Goal: Task Accomplishment & Management: Use online tool/utility

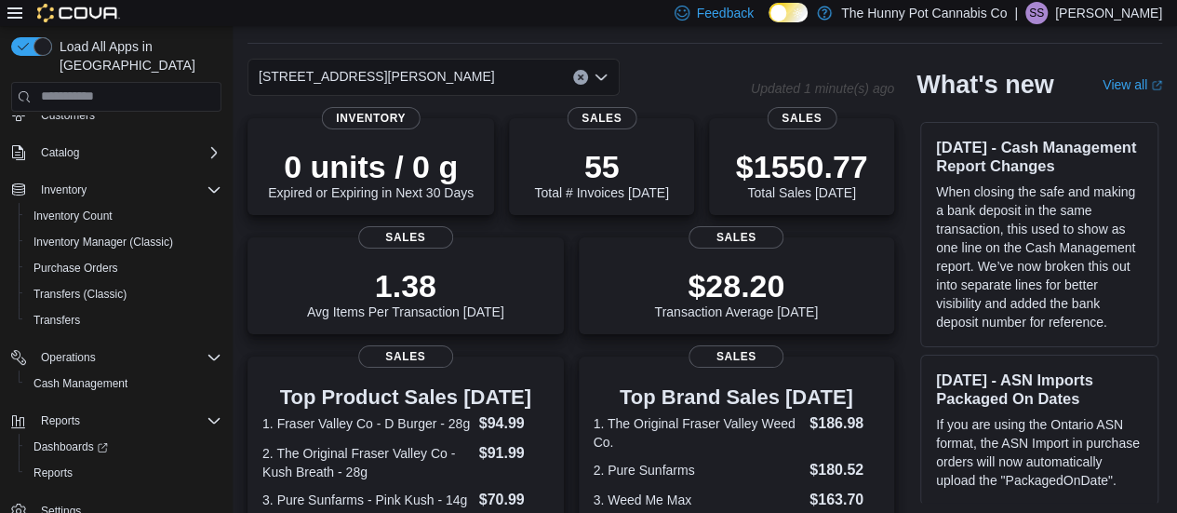
scroll to position [59, 0]
click at [82, 376] on span "Cash Management" at bounding box center [80, 383] width 94 height 15
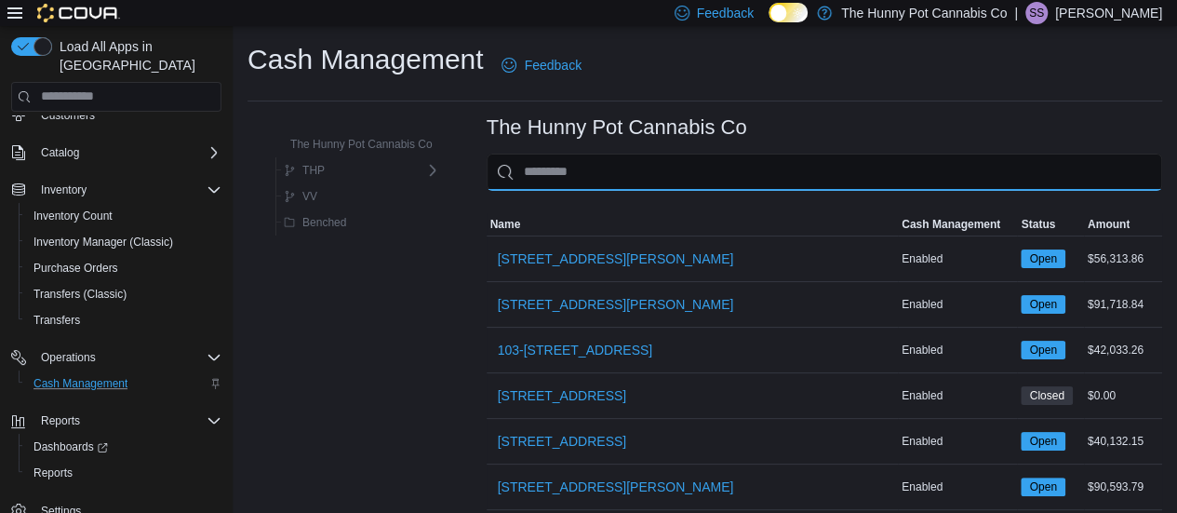
click at [580, 167] on input "This is a search bar. As you type, the results lower in the page will automatic…" at bounding box center [824, 172] width 675 height 37
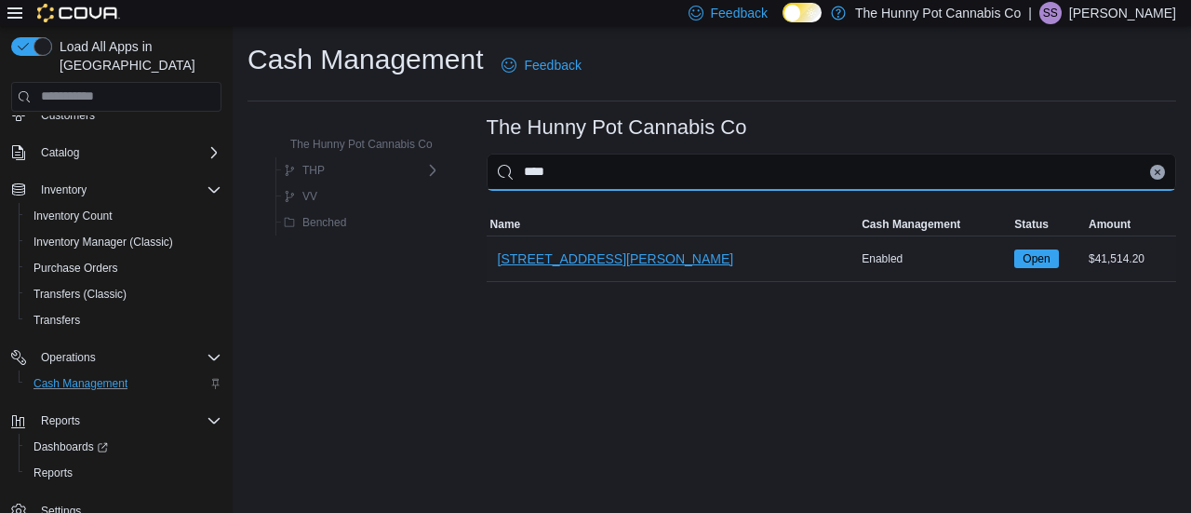
type input "****"
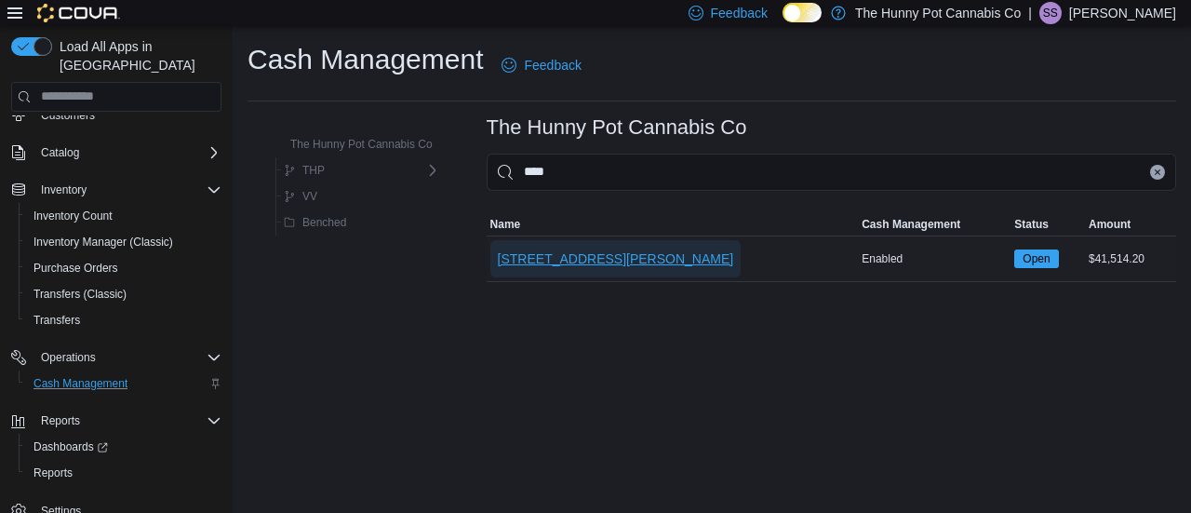
click at [595, 256] on span "3850 Sheppard Ave E" at bounding box center [616, 258] width 236 height 19
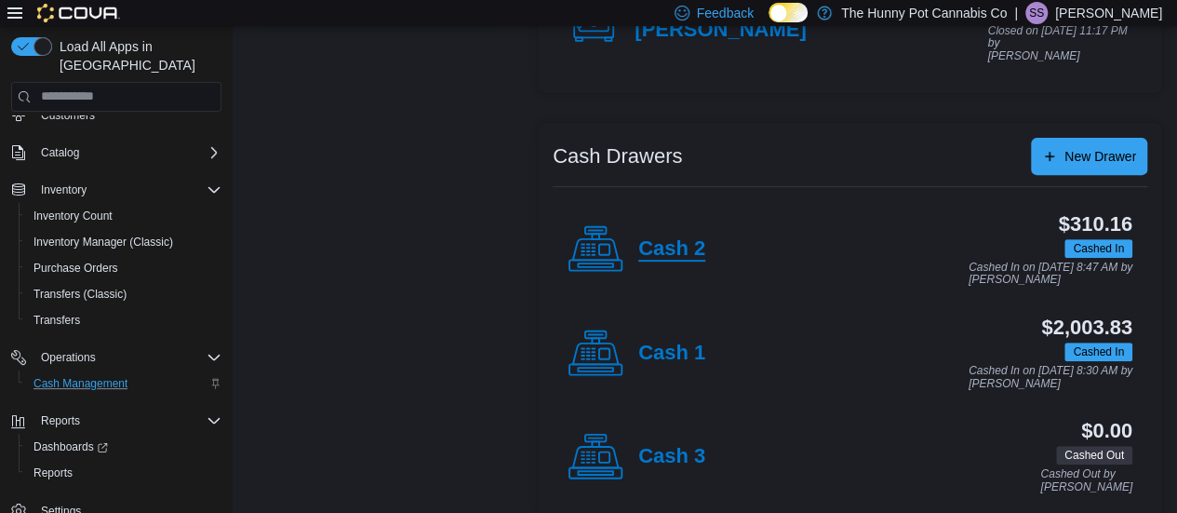
click at [661, 237] on h4 "Cash 2" at bounding box center [671, 249] width 67 height 24
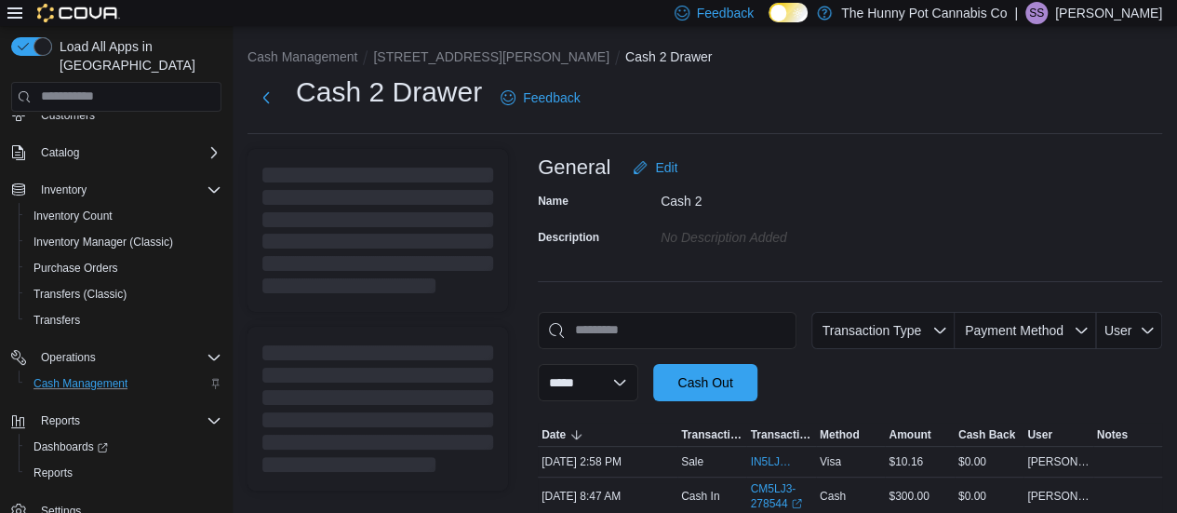
scroll to position [99, 0]
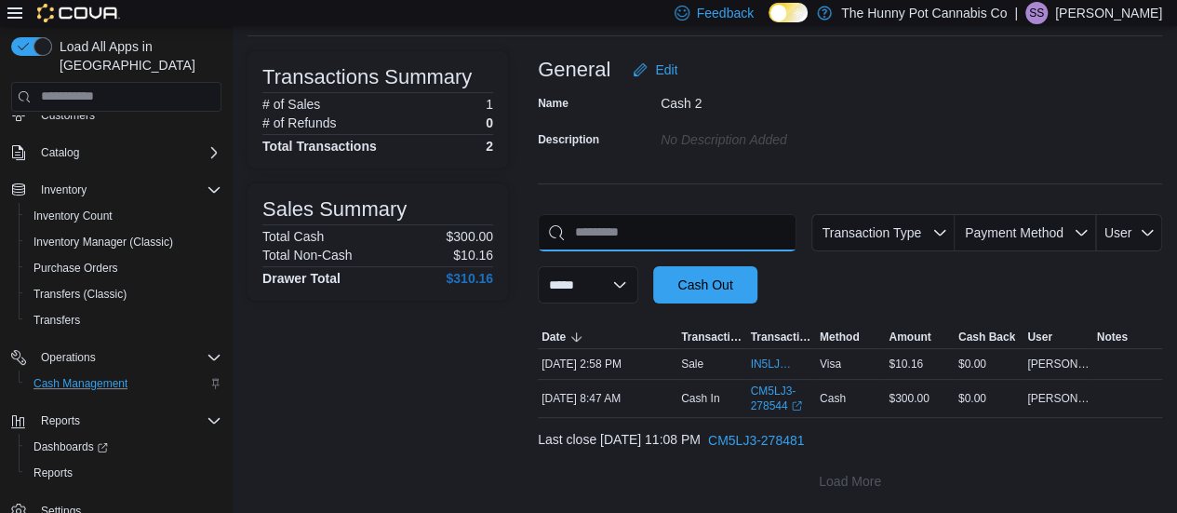
click at [678, 229] on input "This is a search bar. As you type, the results lower in the page will automatic…" at bounding box center [667, 232] width 259 height 37
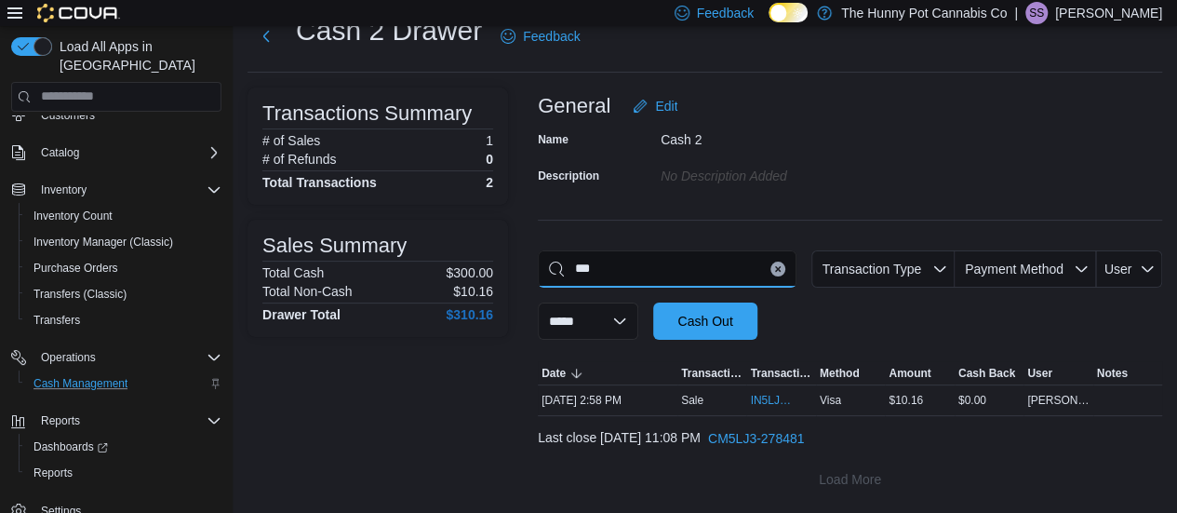
scroll to position [60, 0]
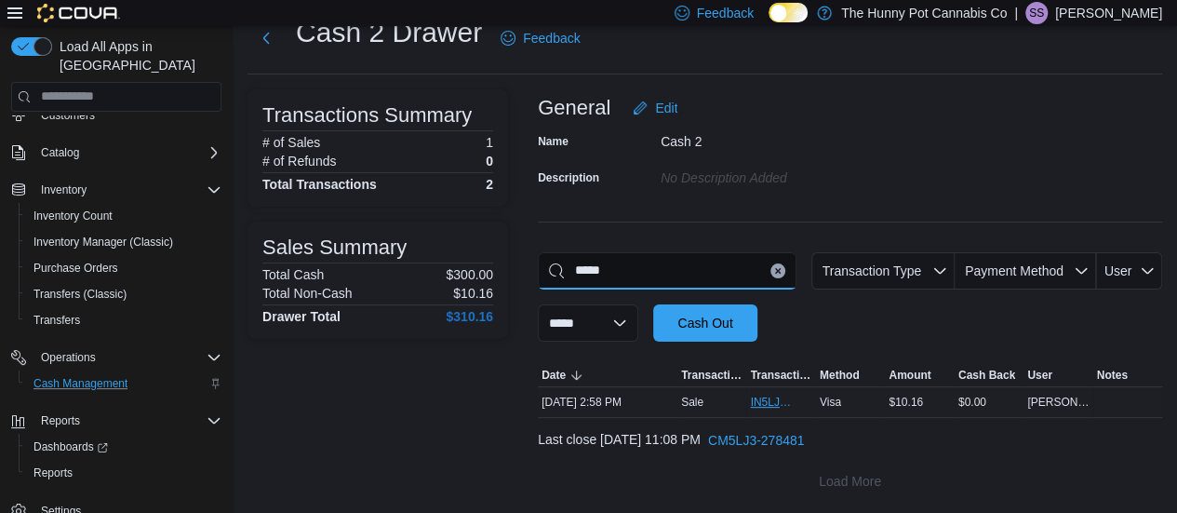
type input "*****"
click at [774, 402] on span "IN5LJ3-6156174" at bounding box center [771, 401] width 43 height 15
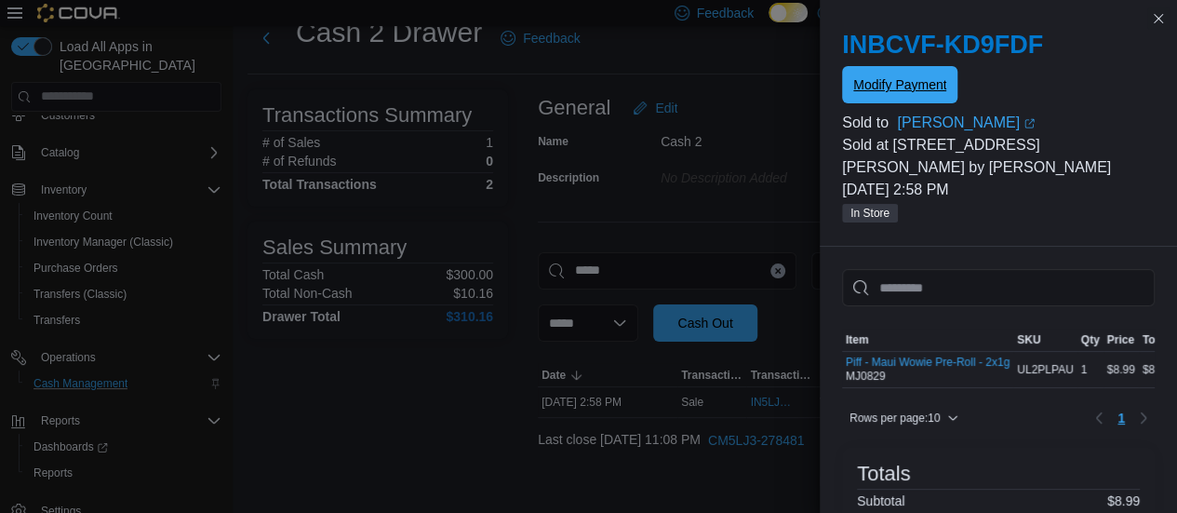
click at [899, 81] on span "Modify Payment" at bounding box center [899, 84] width 93 height 19
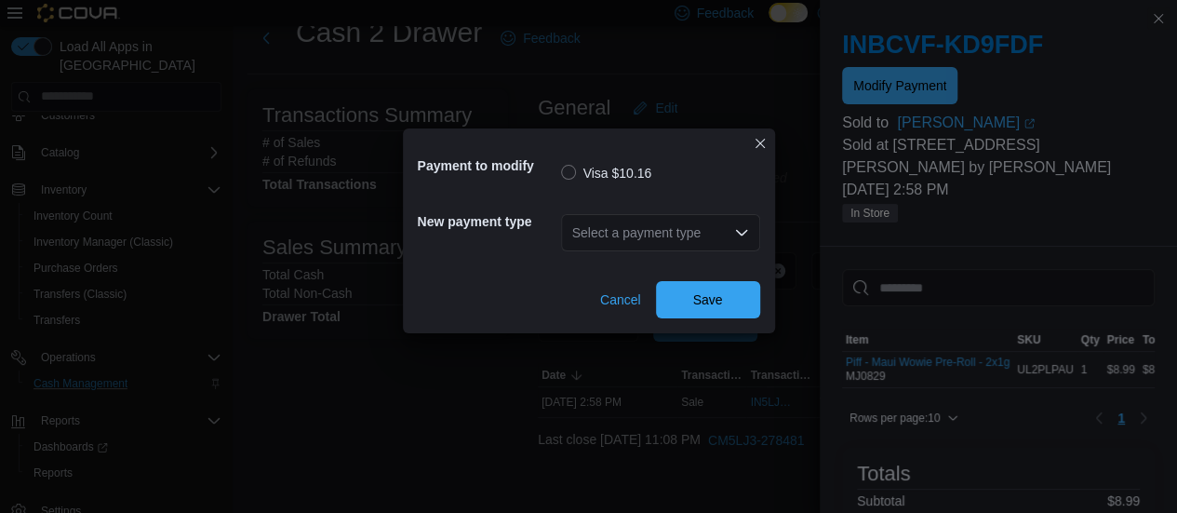
click at [690, 234] on div "Select a payment type" at bounding box center [660, 232] width 199 height 37
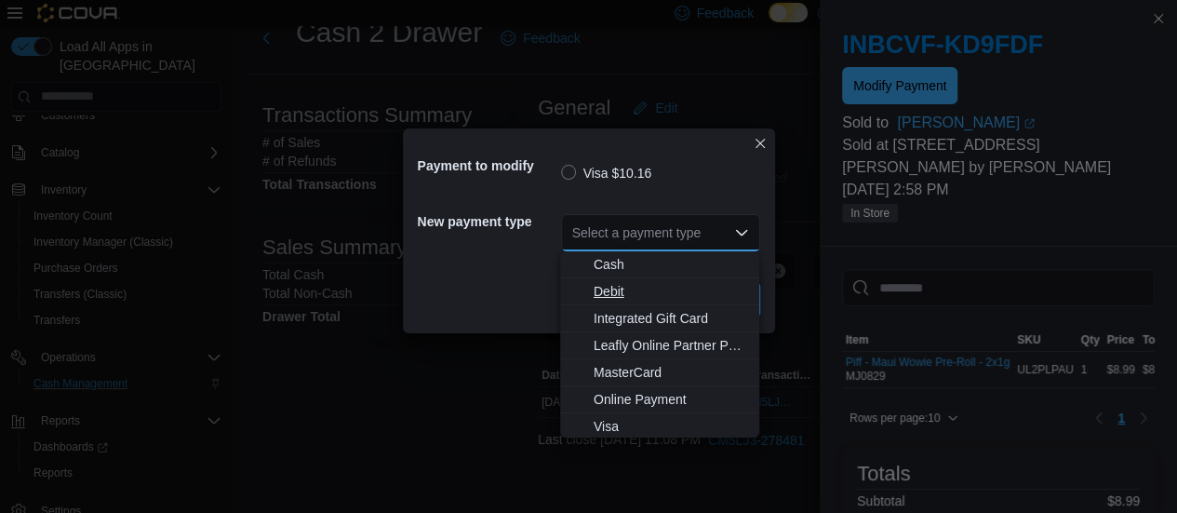
click at [611, 287] on span "Debit" at bounding box center [671, 291] width 154 height 19
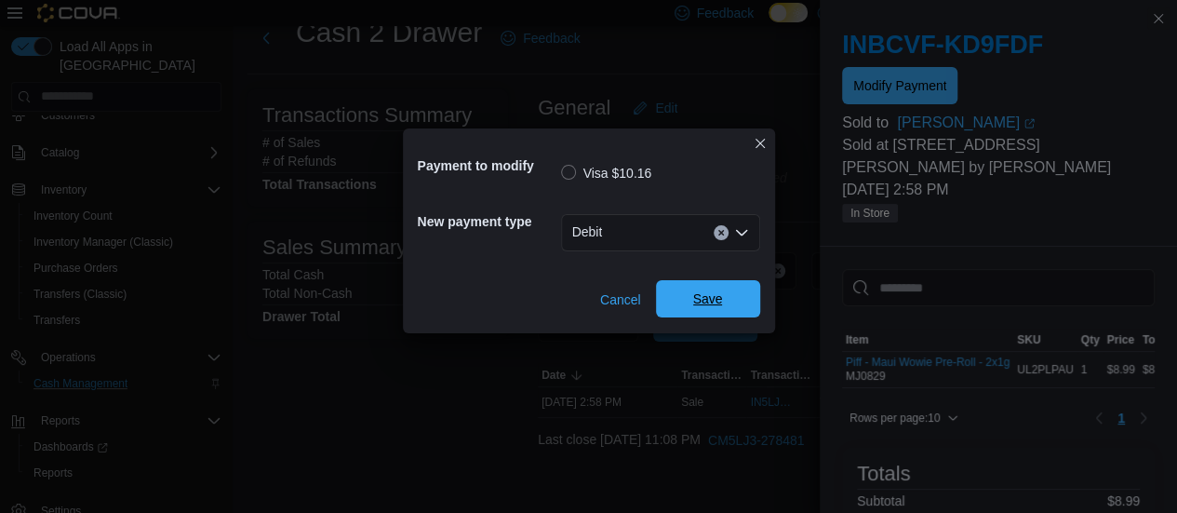
click at [720, 297] on span "Save" at bounding box center [708, 298] width 30 height 19
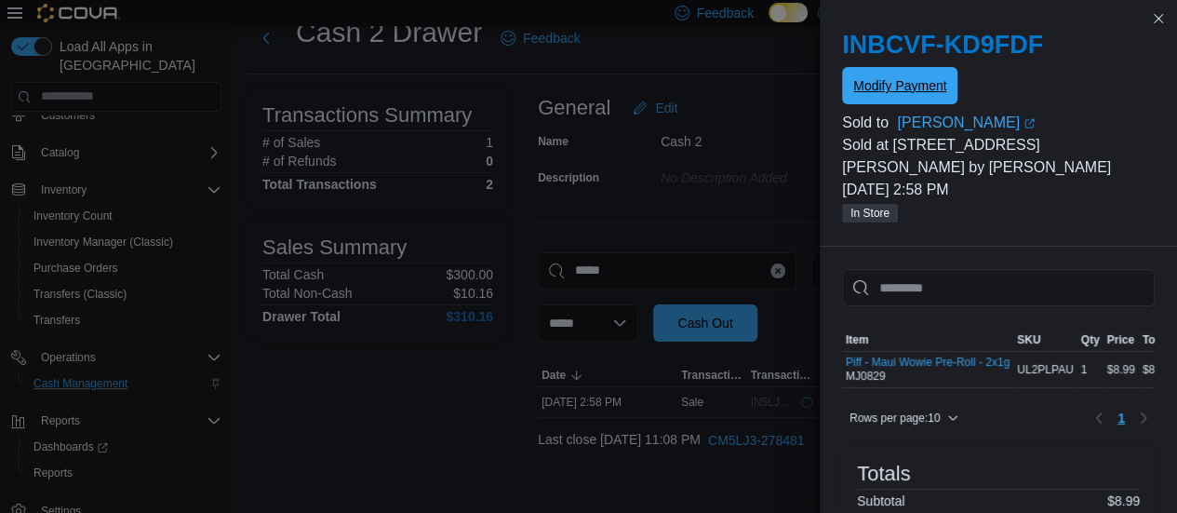
scroll to position [0, 0]
